Goal: Transaction & Acquisition: Purchase product/service

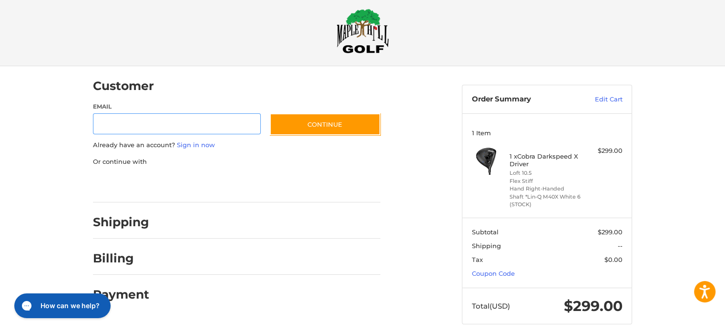
scroll to position [21, 0]
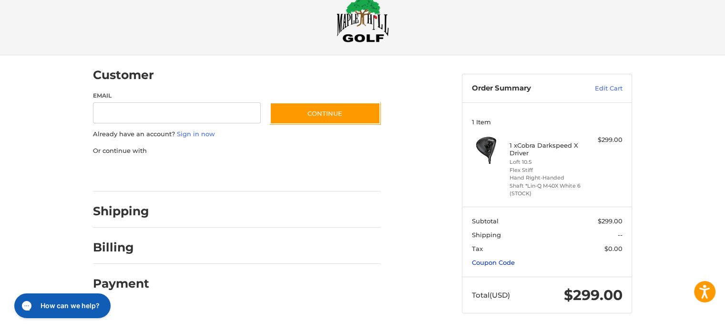
click at [490, 266] on link "Coupon Code" at bounding box center [493, 263] width 43 height 8
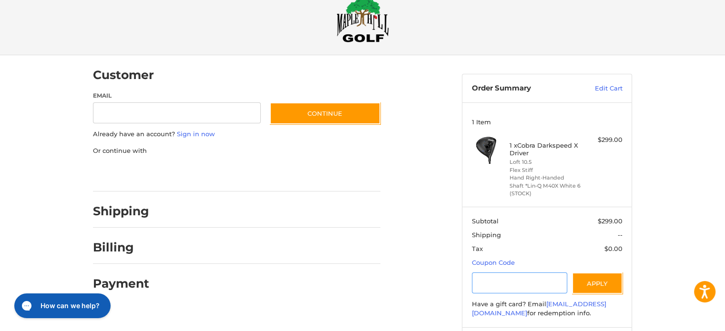
click at [495, 285] on input "Gift Certificate or Coupon Code" at bounding box center [520, 282] width 96 height 21
type input "*********"
